Goal: Information Seeking & Learning: Compare options

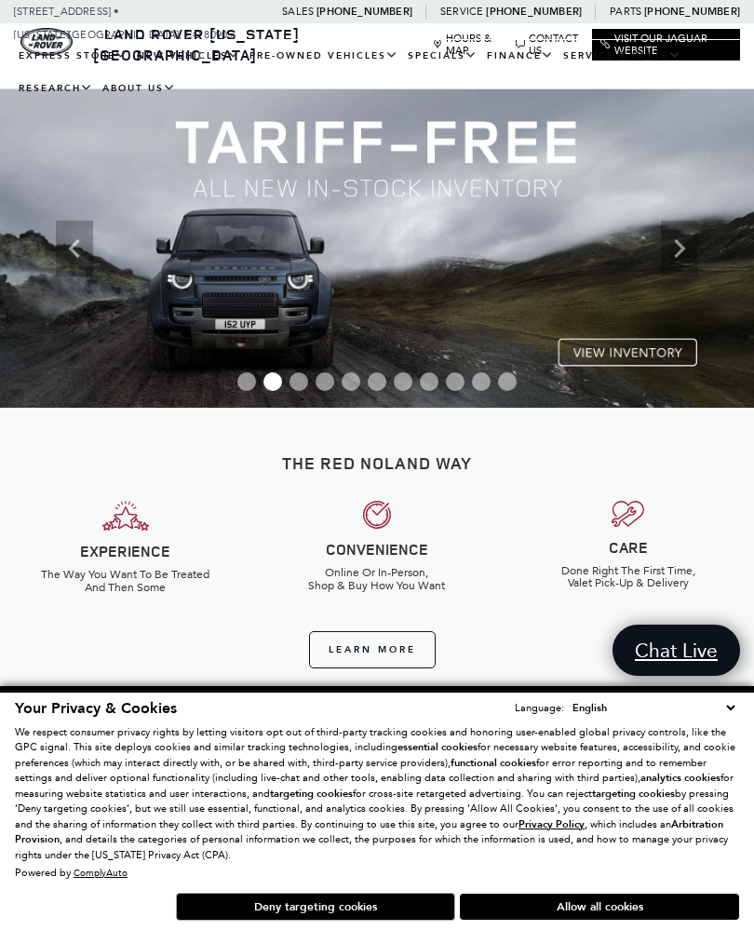
click at [368, 916] on button "Deny targeting cookies" at bounding box center [315, 907] width 279 height 28
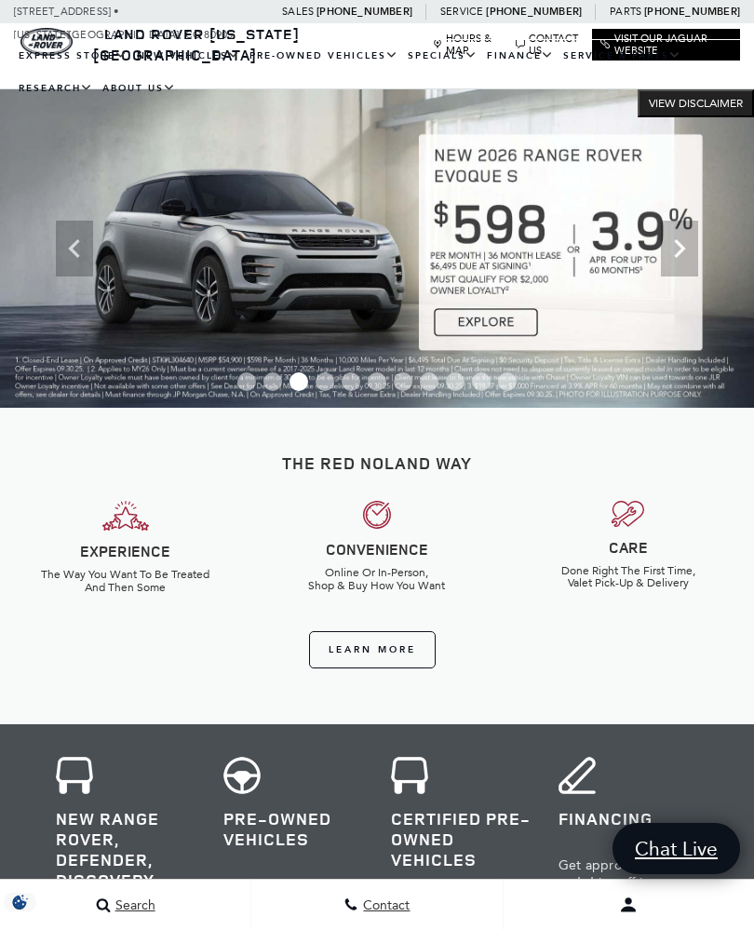
click at [0, 0] on link "View Certified Pre-Owned" at bounding box center [0, 0] width 0 height 0
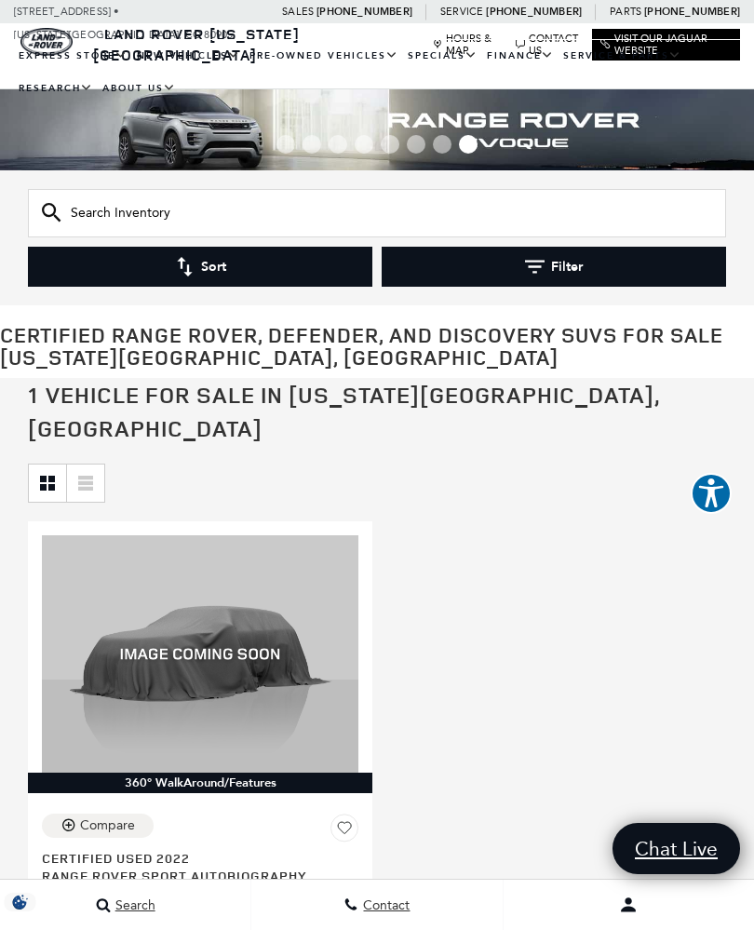
click at [0, 0] on link "Range Rover Sport" at bounding box center [0, 0] width 0 height 0
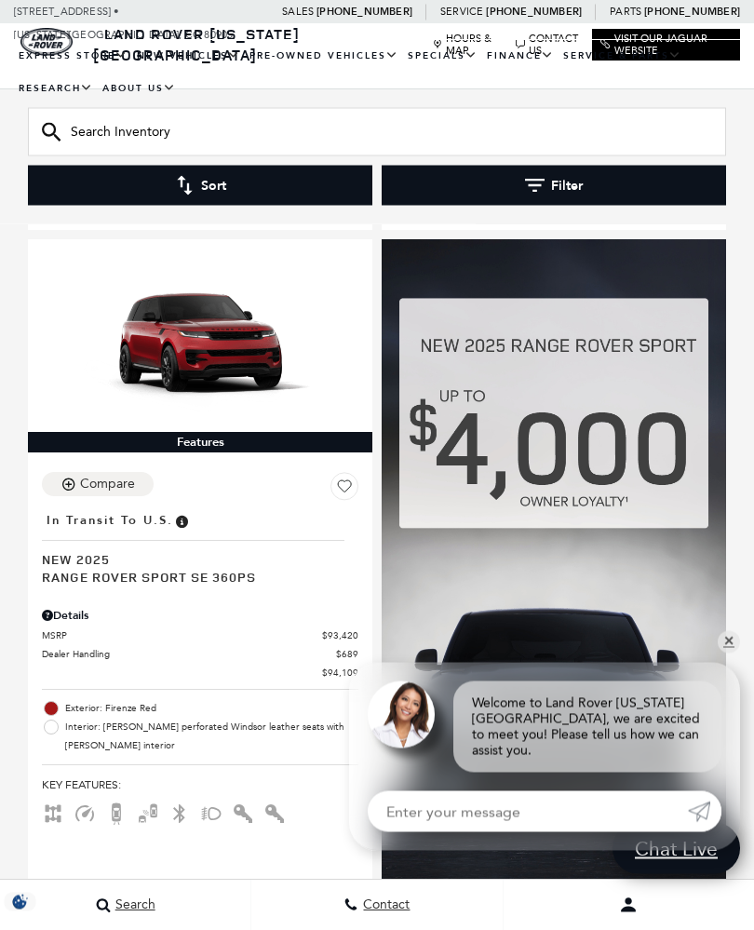
scroll to position [4190, 0]
click at [724, 654] on link "✕" at bounding box center [729, 642] width 22 height 22
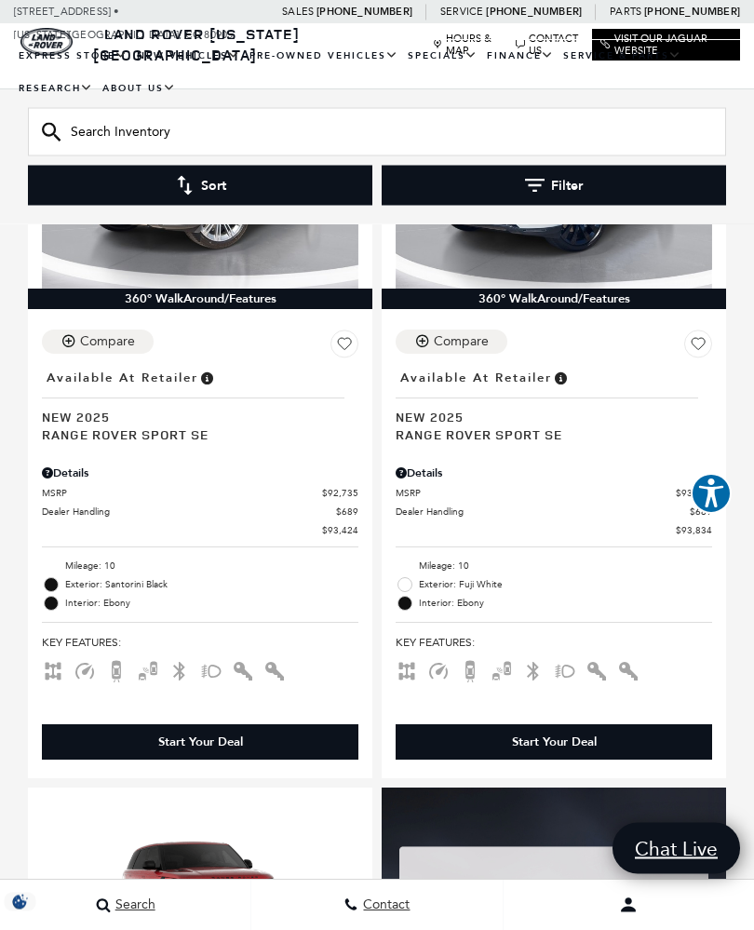
scroll to position [3621, 0]
